Goal: Information Seeking & Learning: Learn about a topic

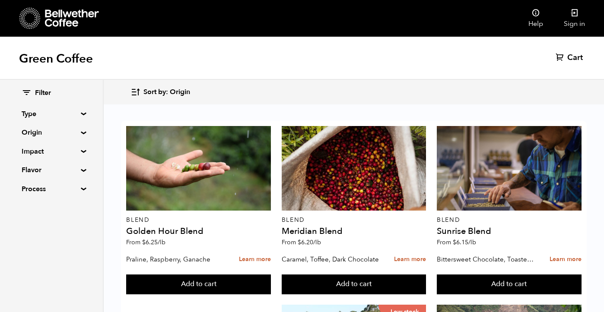
scroll to position [697, 0]
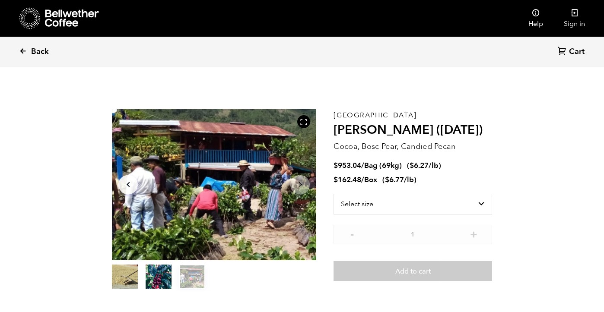
click at [37, 53] on span "Back" at bounding box center [40, 52] width 18 height 10
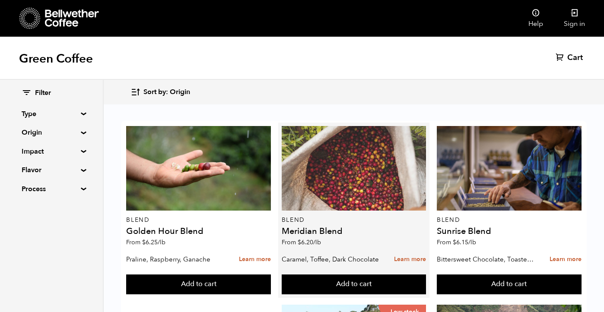
scroll to position [735, 0]
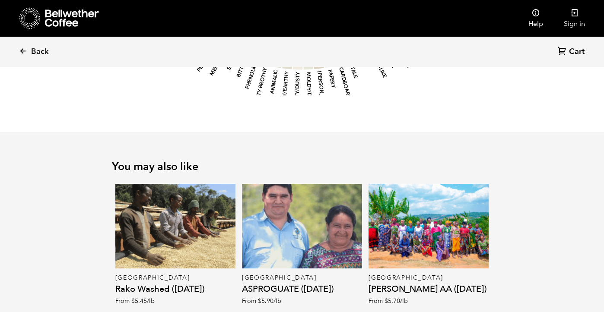
scroll to position [1155, 0]
